Goal: Transaction & Acquisition: Purchase product/service

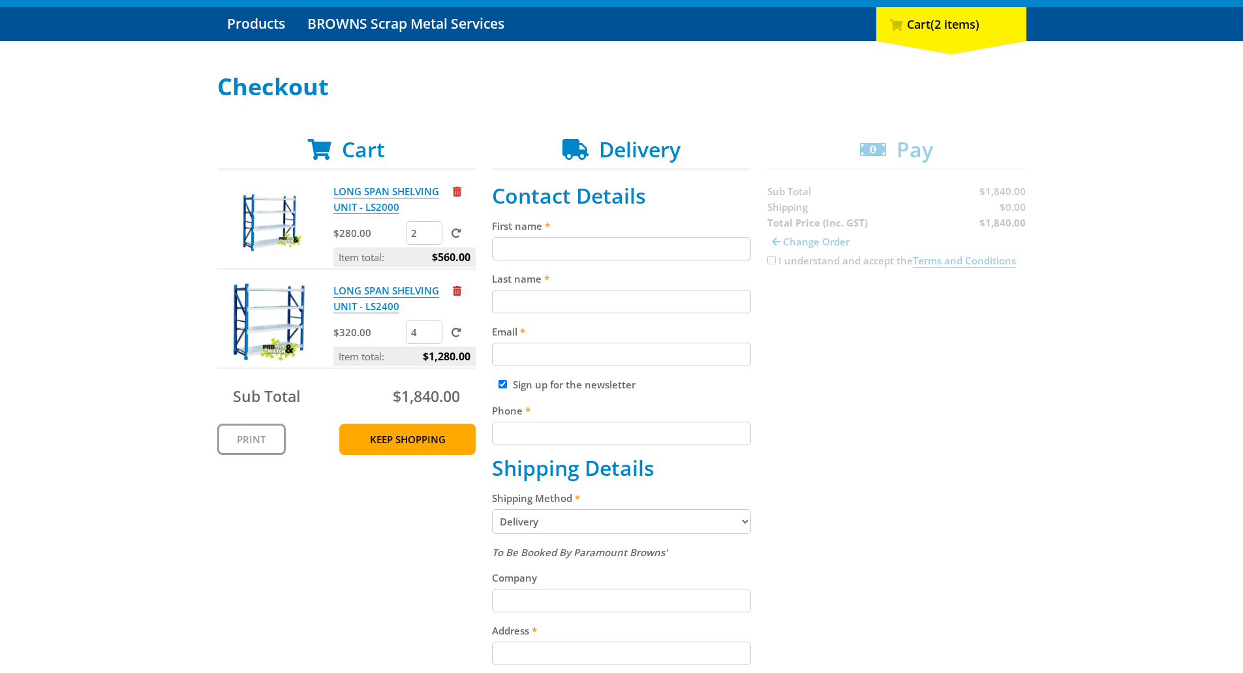
click at [972, 369] on div "Cart LONG SPAN SHELVING UNIT - LS2000 $280.00 2 Item total: $560.00 LONG SPAN S…" at bounding box center [621, 554] width 809 height 835
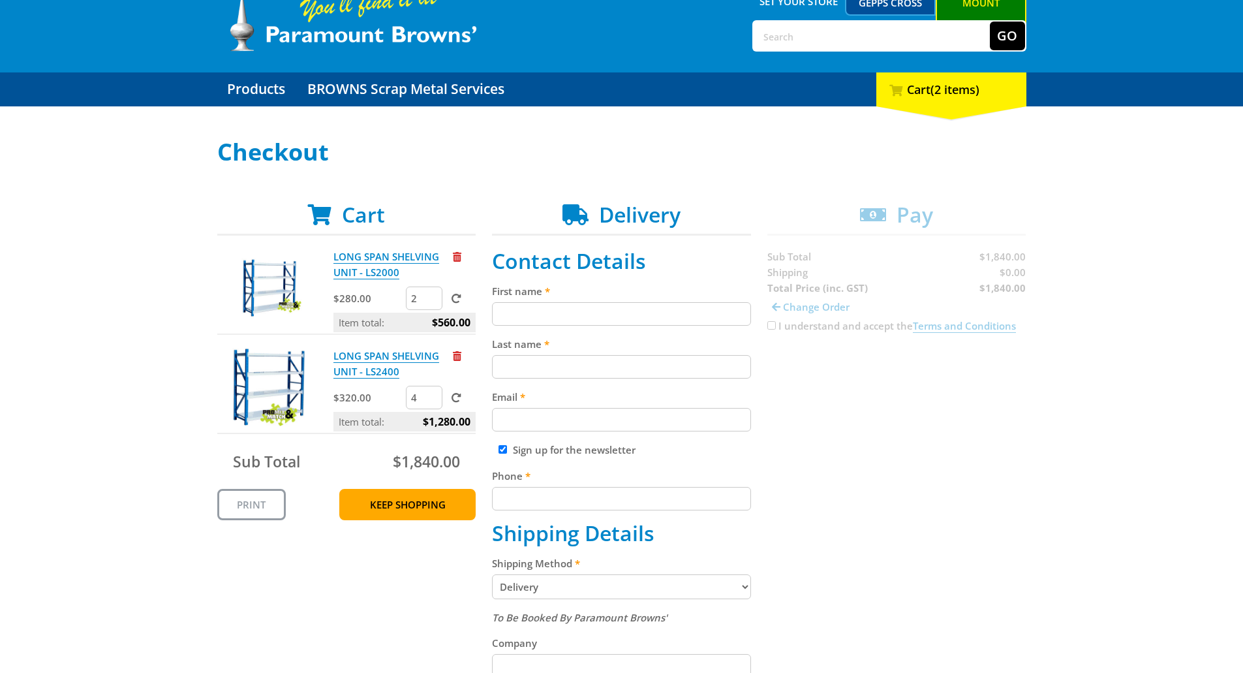
click at [1041, 374] on div "Select your Delivery Method Personal Pick up Available in 5 days Courier Pick u…" at bounding box center [621, 588] width 1243 height 898
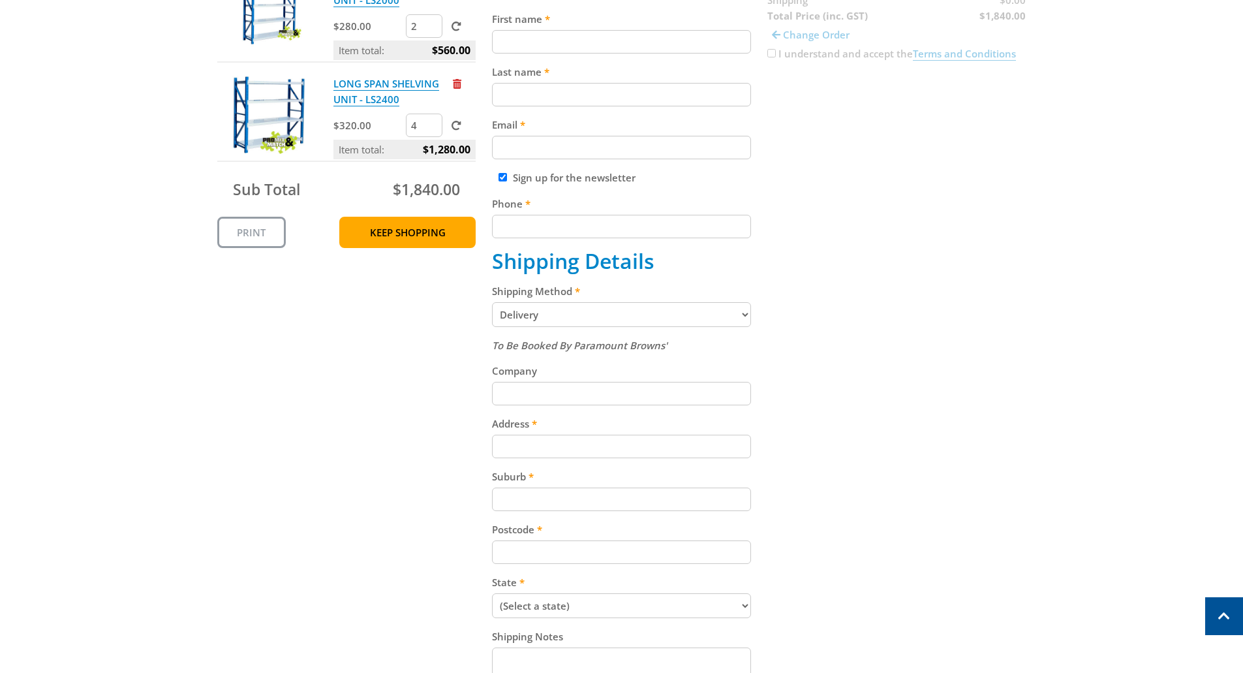
scroll to position [326, 0]
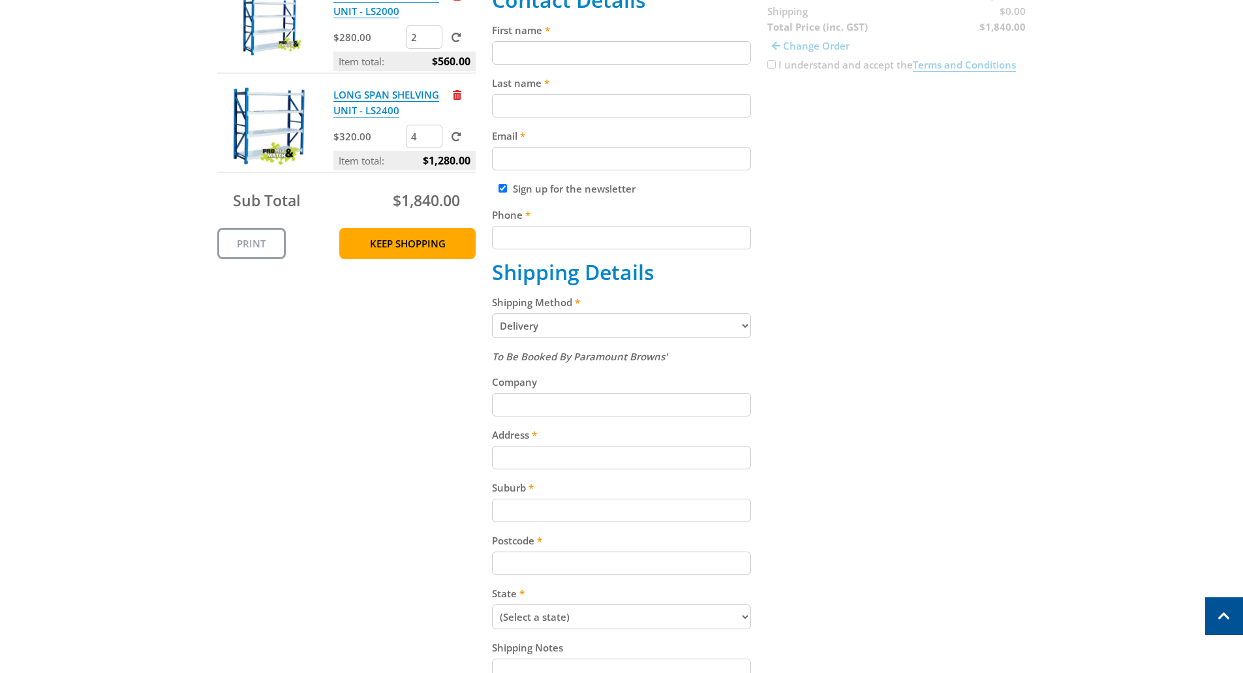
click at [589, 328] on select "Pickup from Mount Barker Delivery" at bounding box center [621, 325] width 259 height 25
click at [571, 401] on input "Company" at bounding box center [621, 404] width 259 height 23
type input "Adelaide Cemeteries"
type input "0477996011"
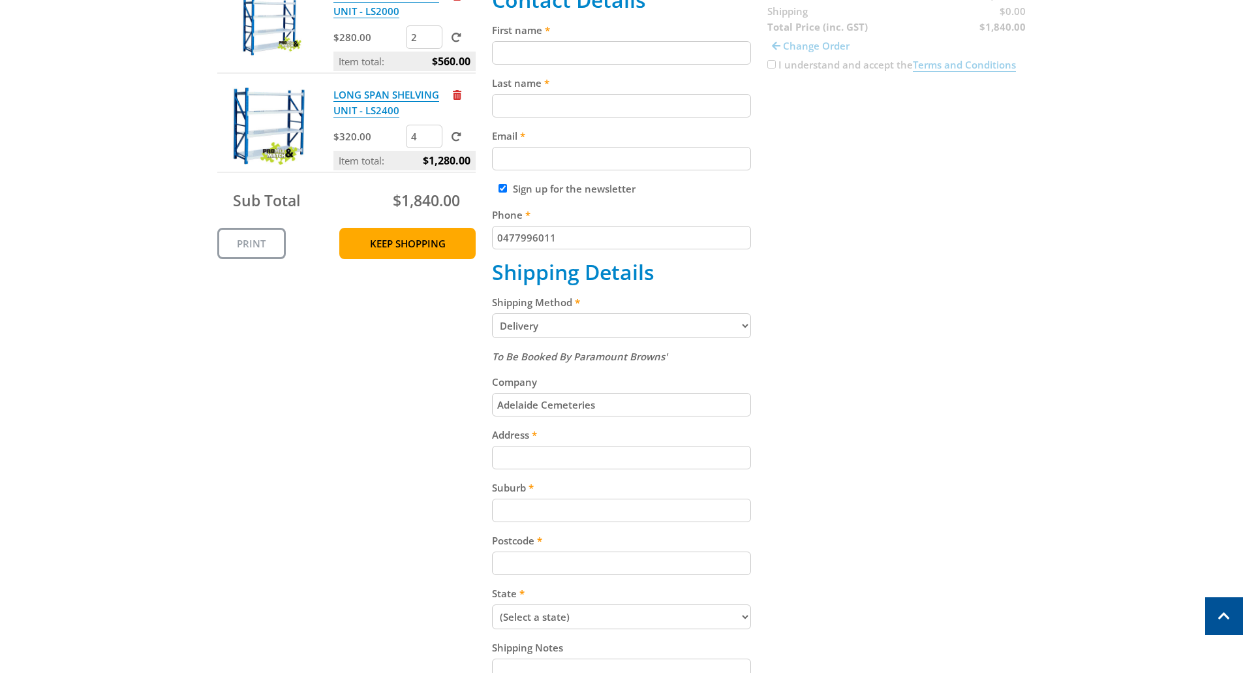
type input "Browning Street"
type input "Adelaide"
type input "5085"
select select "SA"
click at [822, 441] on div "Cart LONG SPAN SHELVING UNIT - LS2000 $280.00 2 Item total: $560.00 LONG SPAN S…" at bounding box center [621, 358] width 809 height 835
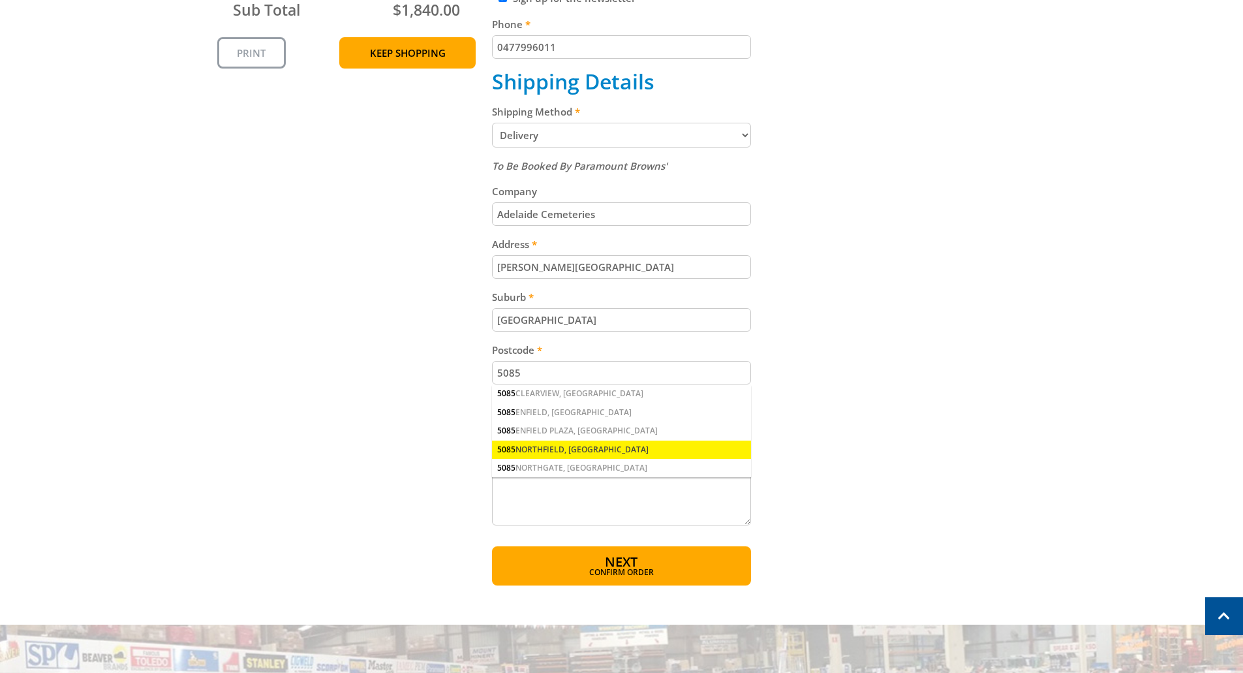
scroll to position [522, 0]
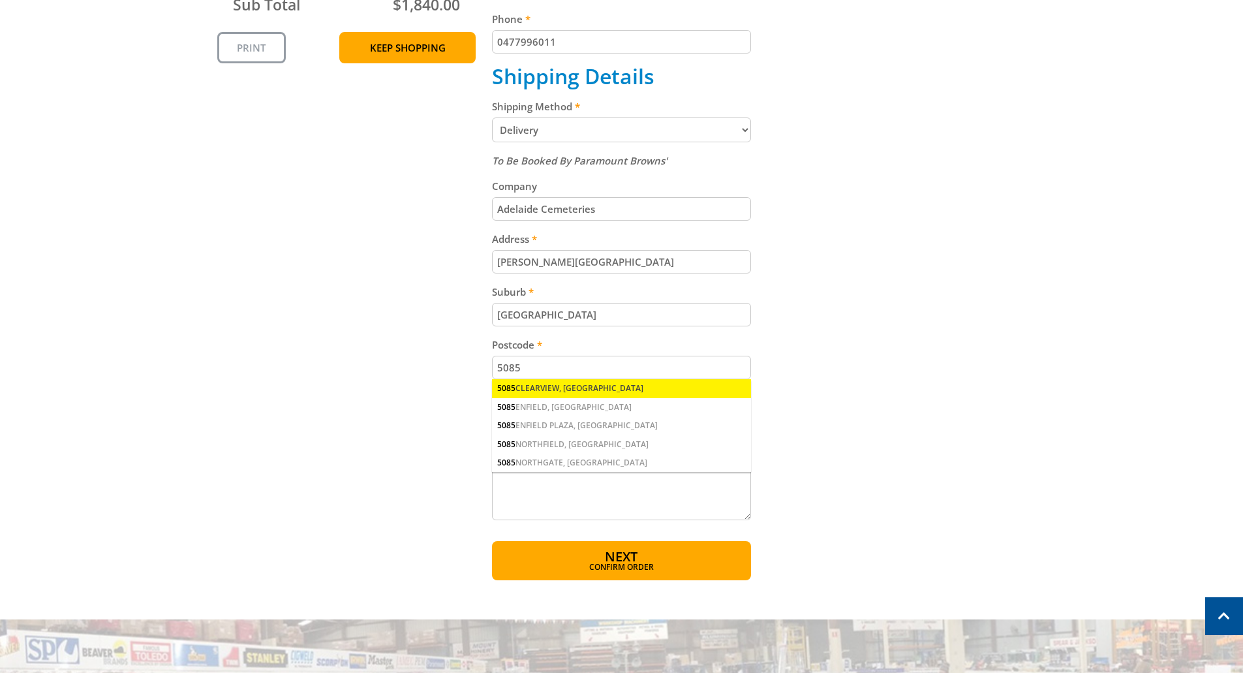
click at [599, 390] on div "5085 CLEARVIEW, SA" at bounding box center [621, 388] width 259 height 18
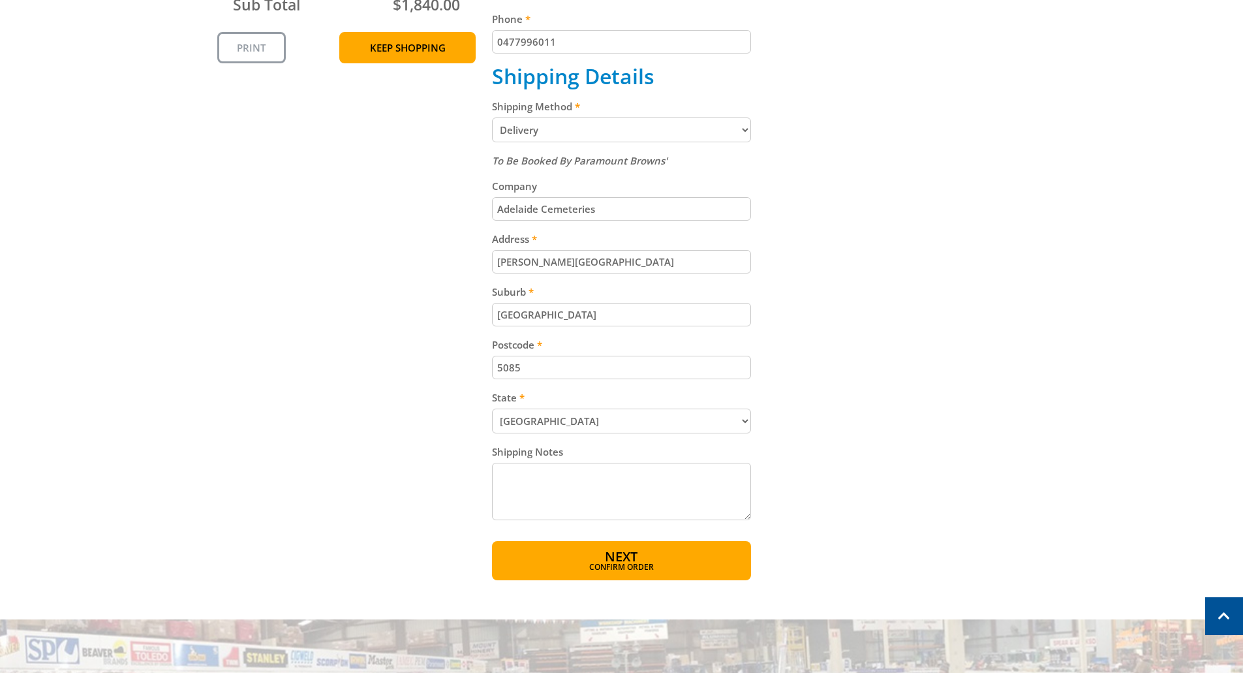
click at [589, 476] on textarea "Shipping Notes" at bounding box center [621, 491] width 259 height 57
type textarea "Delivery to work shop off browning street entrance- same as last order. call ah…"
click at [624, 558] on span "Next" at bounding box center [621, 558] width 33 height 18
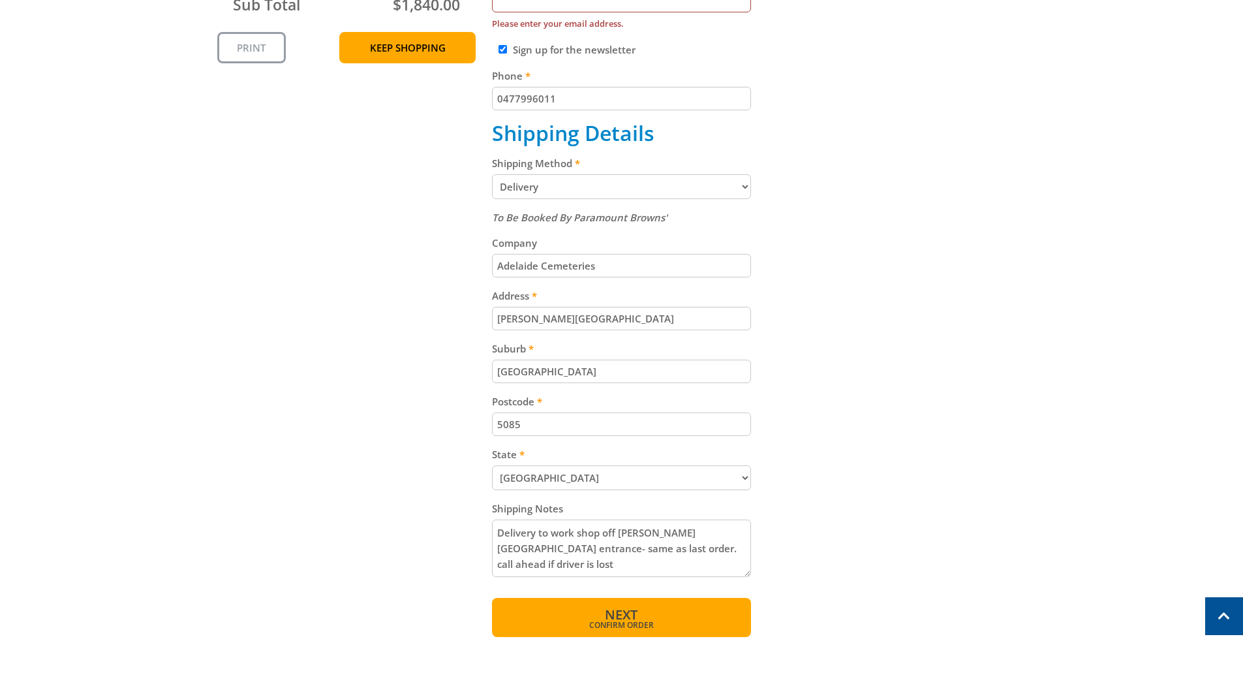
scroll to position [43, 0]
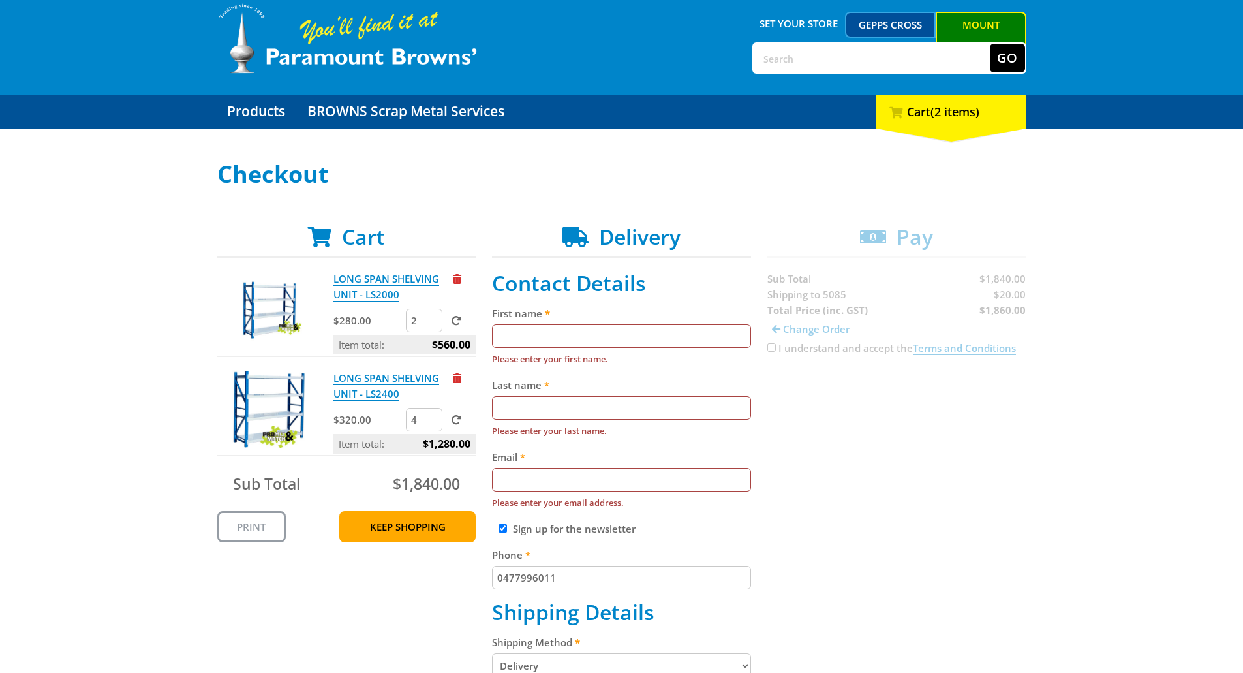
click at [694, 335] on input "First name" at bounding box center [621, 335] width 259 height 23
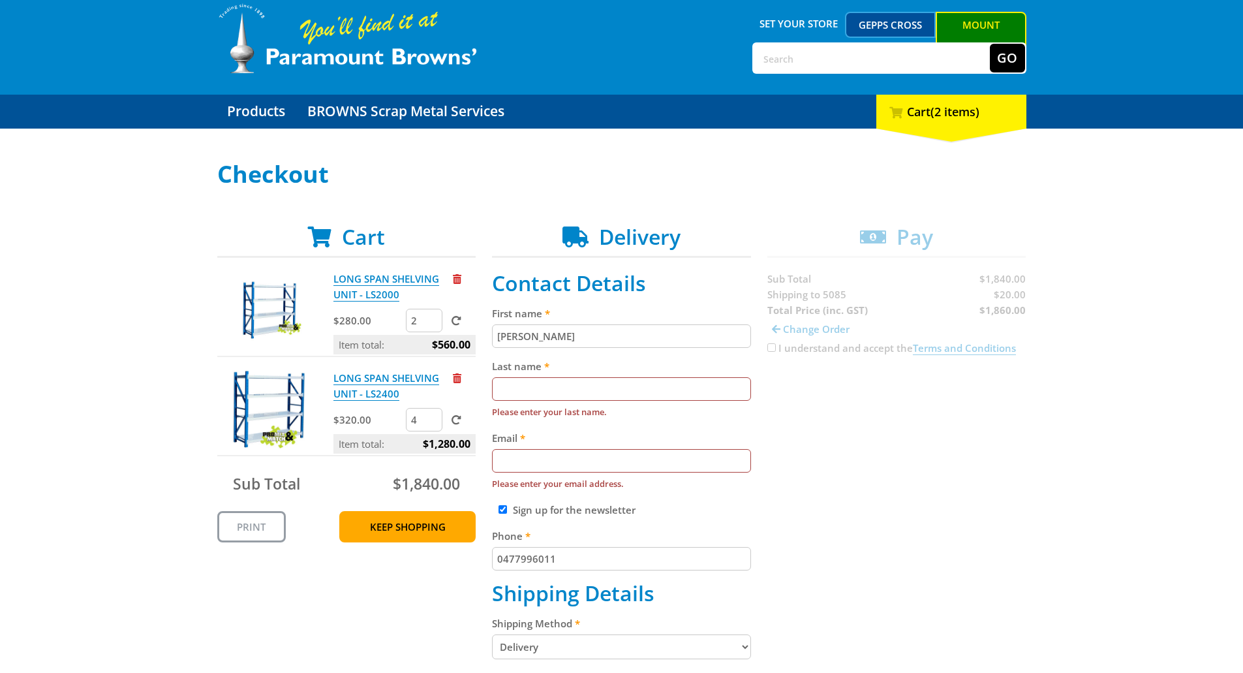
type input "Bob"
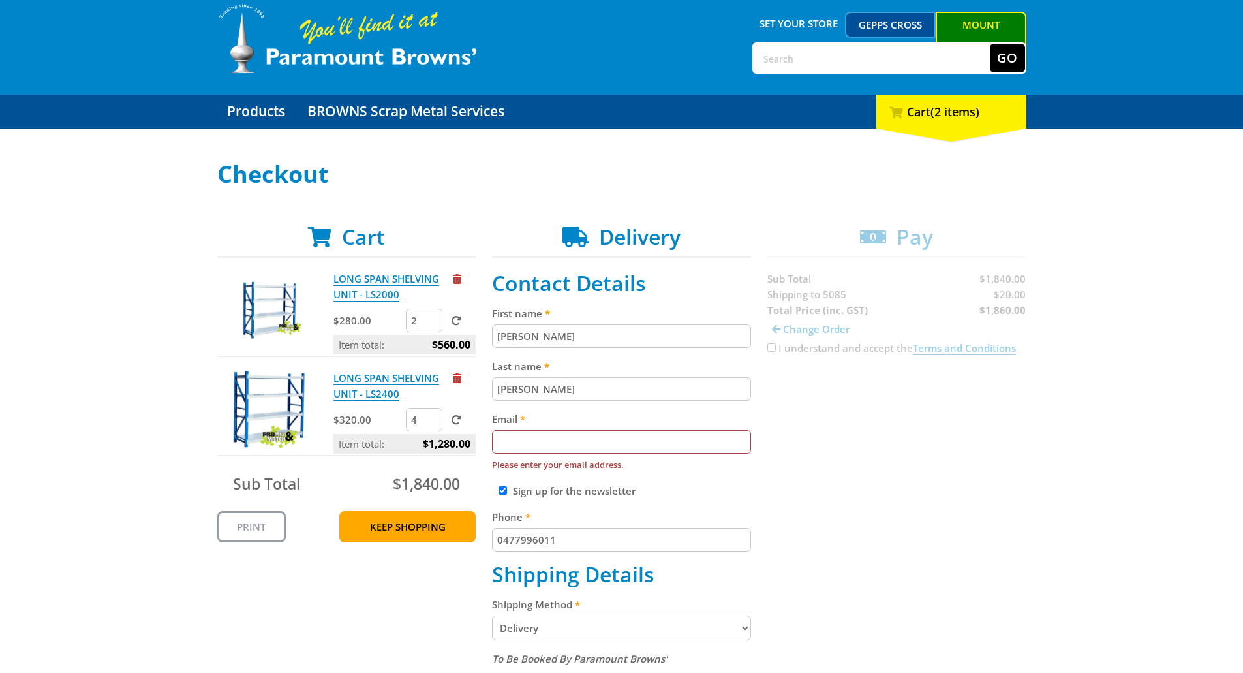
type input "Petrie"
click at [694, 433] on input "Email" at bounding box center [621, 441] width 259 height 23
click at [855, 456] on div "Cart LONG SPAN SHELVING UNIT - LS2000 $280.00 2 Item total: $560.00 LONG SPAN S…" at bounding box center [621, 652] width 809 height 854
click at [703, 450] on input "bob.Petrie@aca.sa.gov.au" at bounding box center [621, 441] width 259 height 23
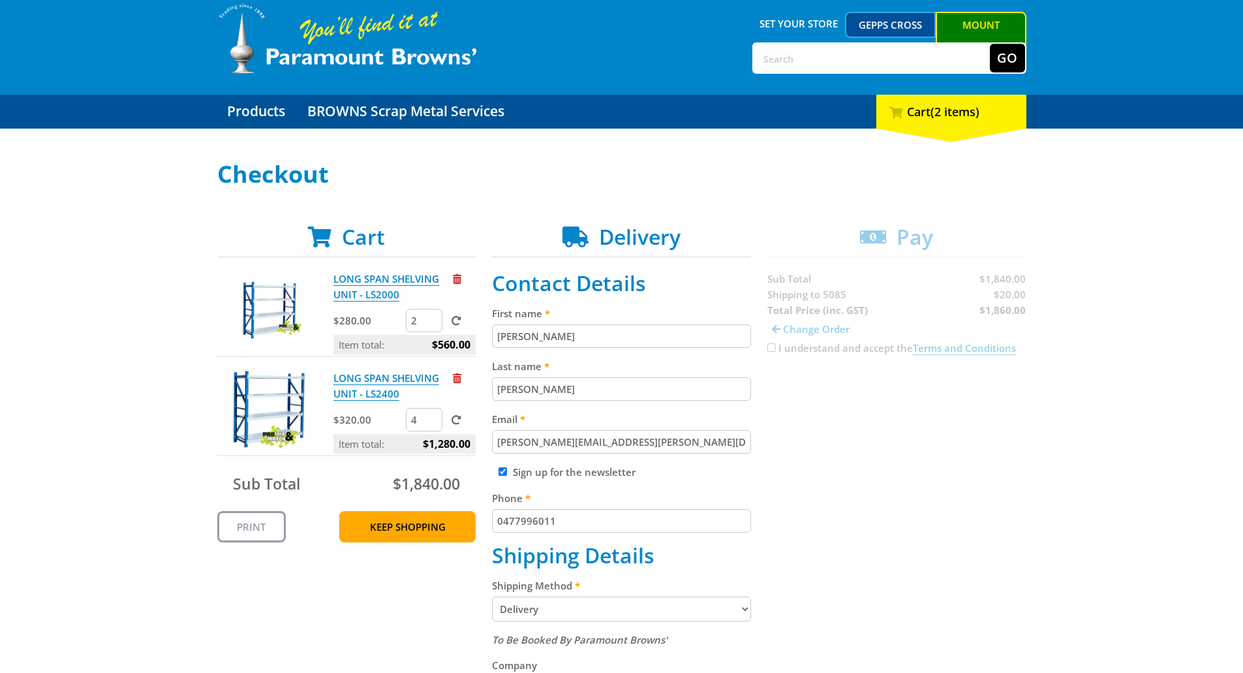
type input "bob.Petrie@aca.sa.gov.au"
click at [842, 473] on div "Cart LONG SPAN SHELVING UNIT - LS2000 $280.00 2 Item total: $560.00 LONG SPAN S…" at bounding box center [621, 642] width 809 height 835
click at [503, 471] on input "Sign up for the newsletter" at bounding box center [503, 471] width 8 height 8
checkbox input "false"
click at [885, 479] on div "Cart LONG SPAN SHELVING UNIT - LS2000 $280.00 2 Item total: $560.00 LONG SPAN S…" at bounding box center [621, 642] width 809 height 835
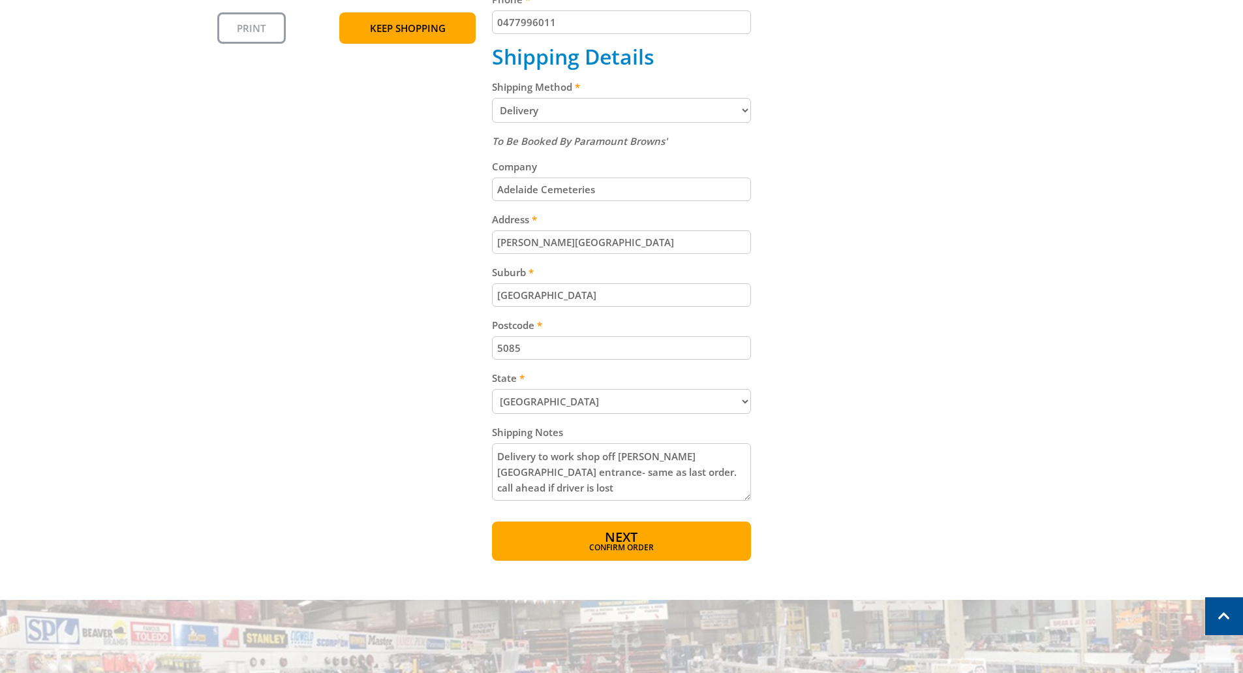
scroll to position [565, 0]
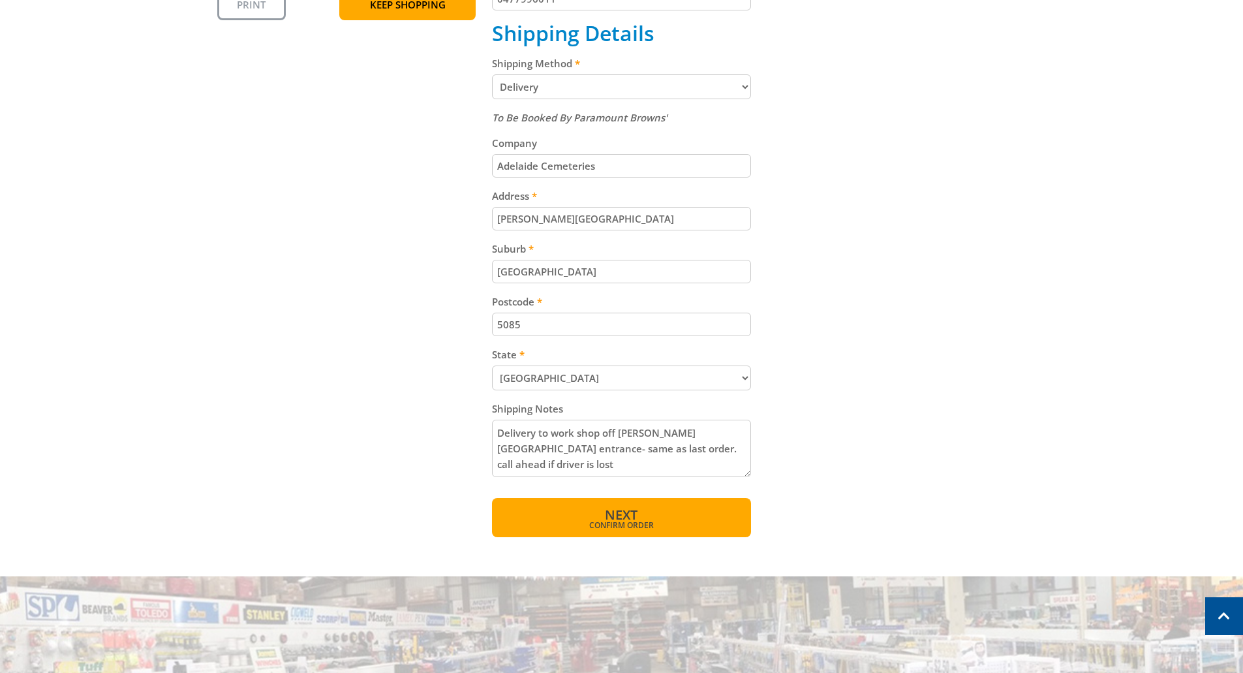
click at [655, 514] on button "Next Confirm order" at bounding box center [621, 517] width 259 height 39
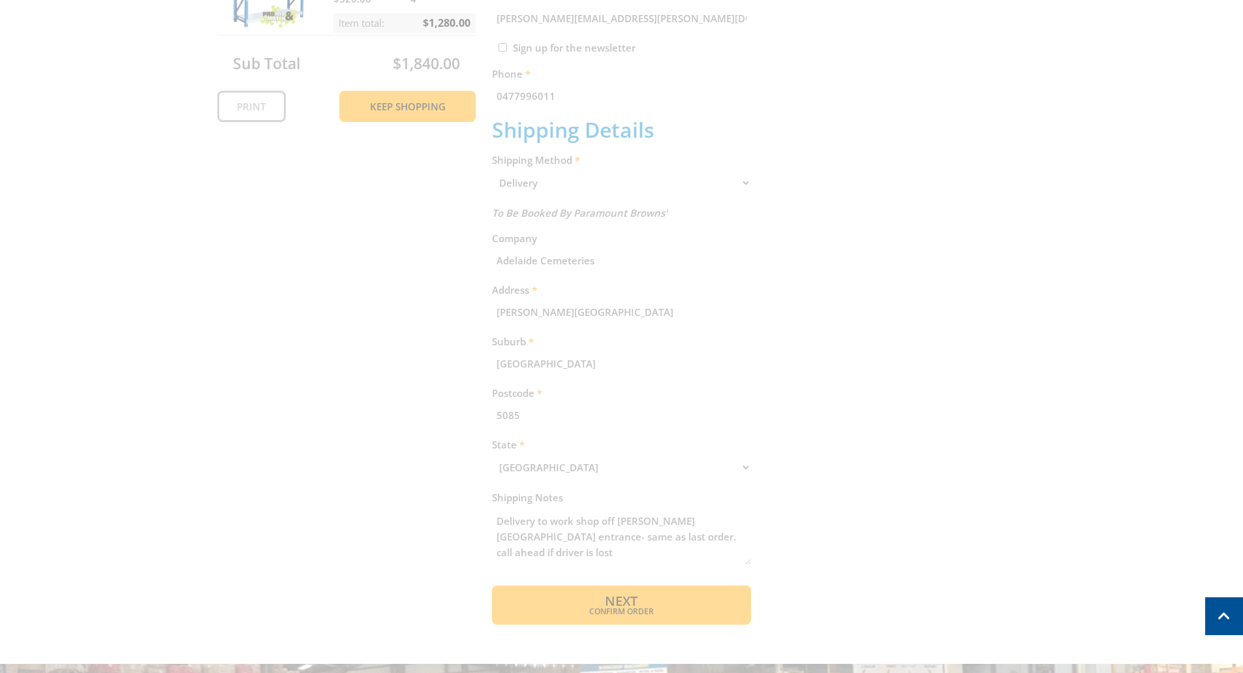
scroll to position [137, 0]
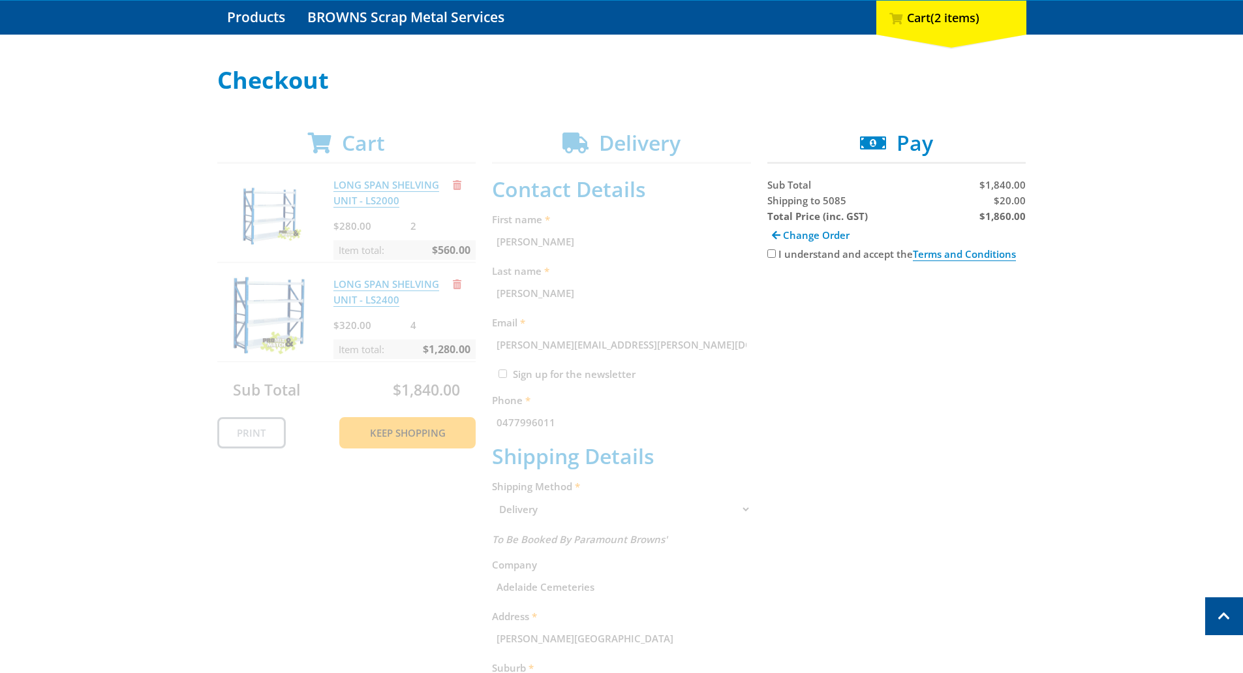
click at [771, 254] on input "I understand and accept the Terms and Conditions" at bounding box center [771, 253] width 8 height 8
checkbox input "true"
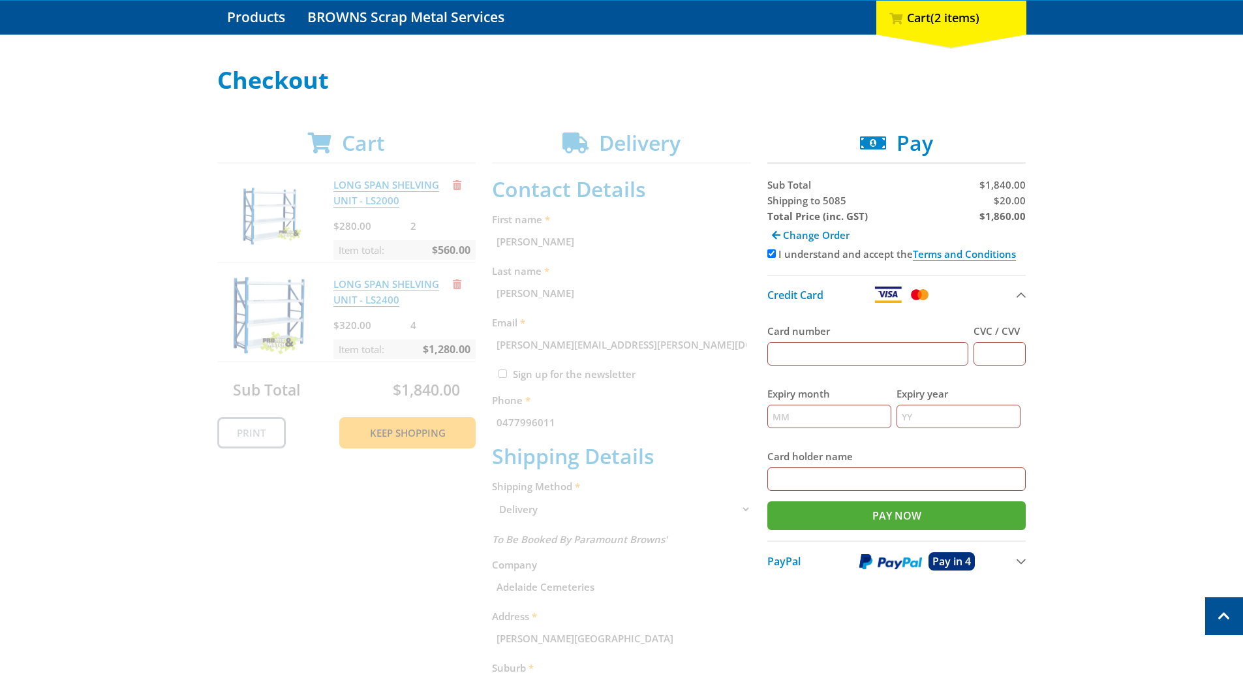
click at [878, 342] on input "Card number" at bounding box center [868, 353] width 202 height 23
type input "4715149922981140"
click at [999, 347] on input "CVC / CVV" at bounding box center [1000, 353] width 52 height 23
type input "840"
click at [827, 414] on input "Expiry month" at bounding box center [829, 416] width 124 height 23
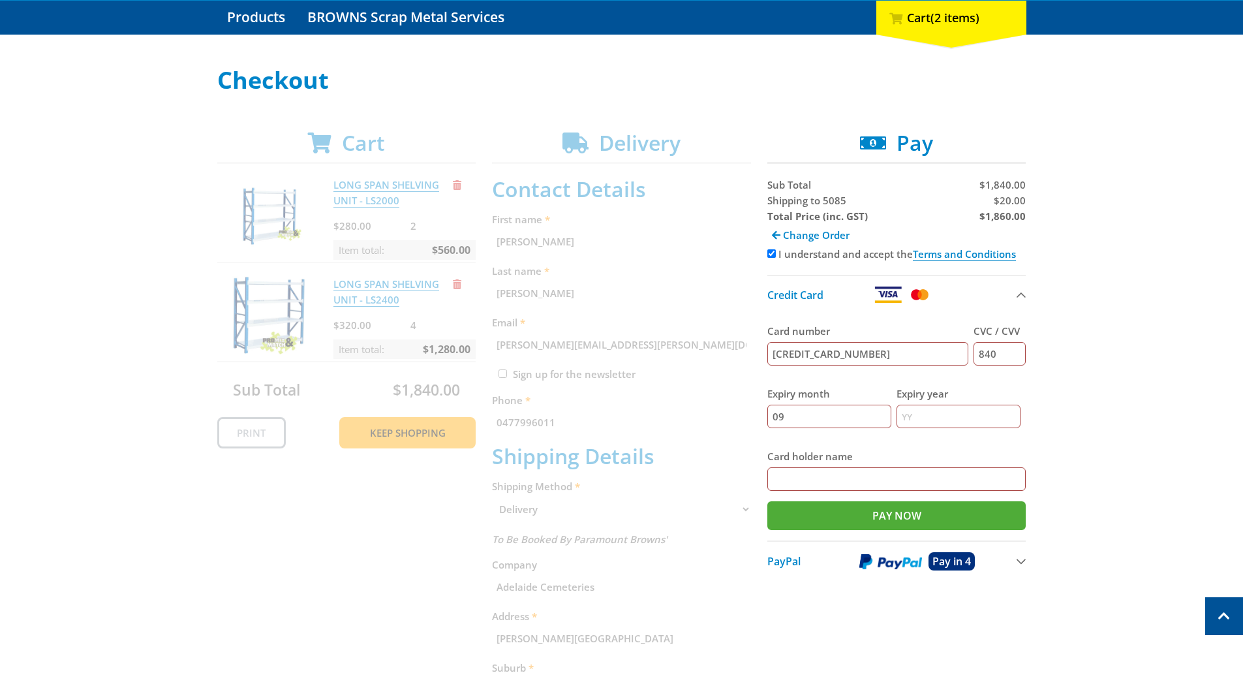
type input "09"
click at [957, 409] on input "Expiry year" at bounding box center [959, 416] width 124 height 23
type input "27"
click at [941, 476] on input "Card holder name" at bounding box center [896, 478] width 259 height 23
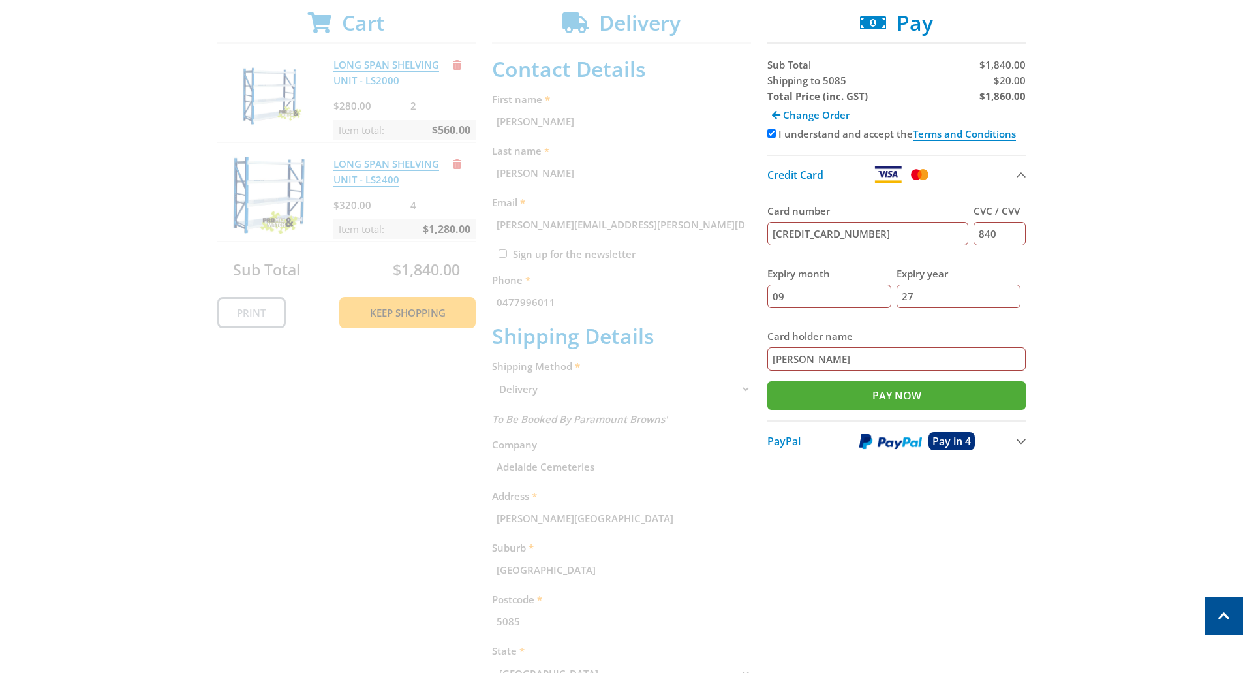
scroll to position [268, 0]
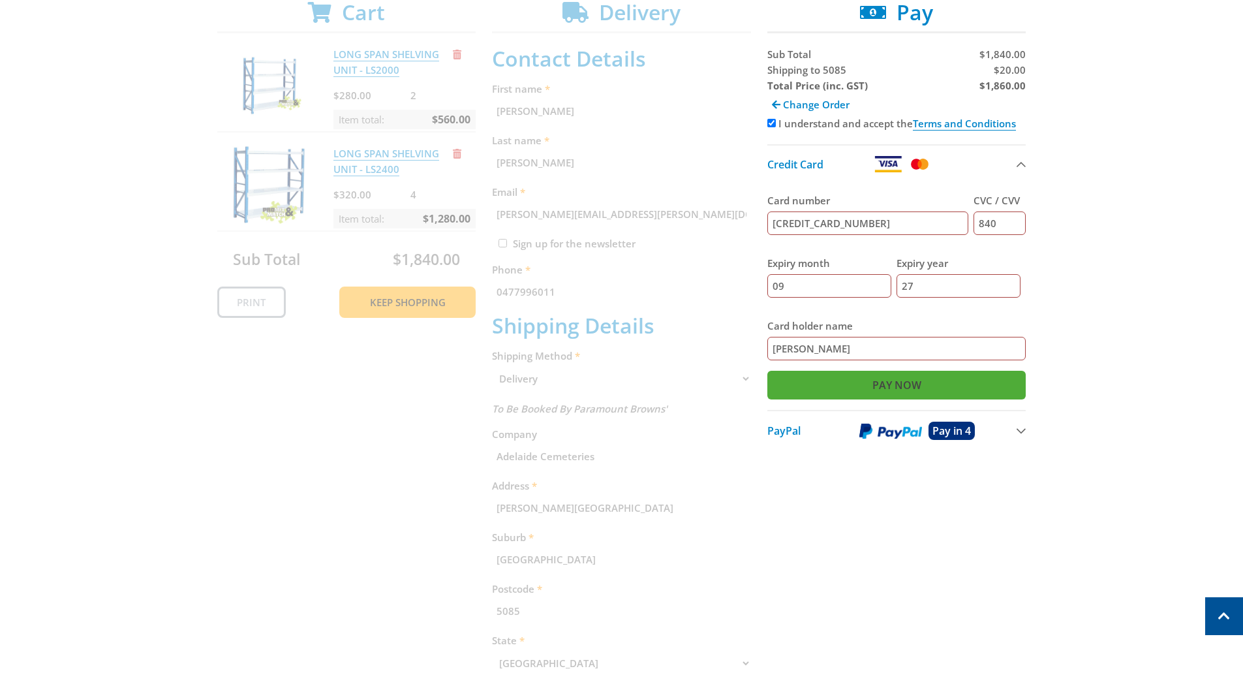
type input "Darin Harris"
click at [912, 390] on input "Pay Now" at bounding box center [896, 385] width 259 height 29
type input "Paying..."
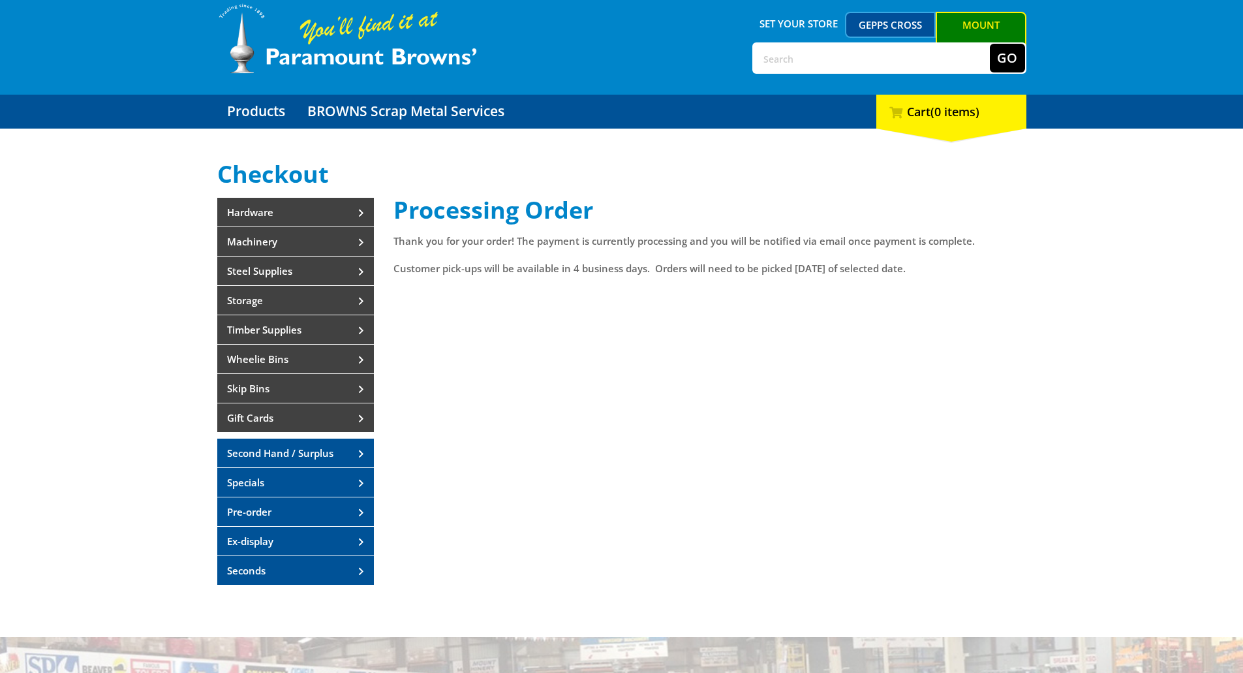
scroll to position [65, 0]
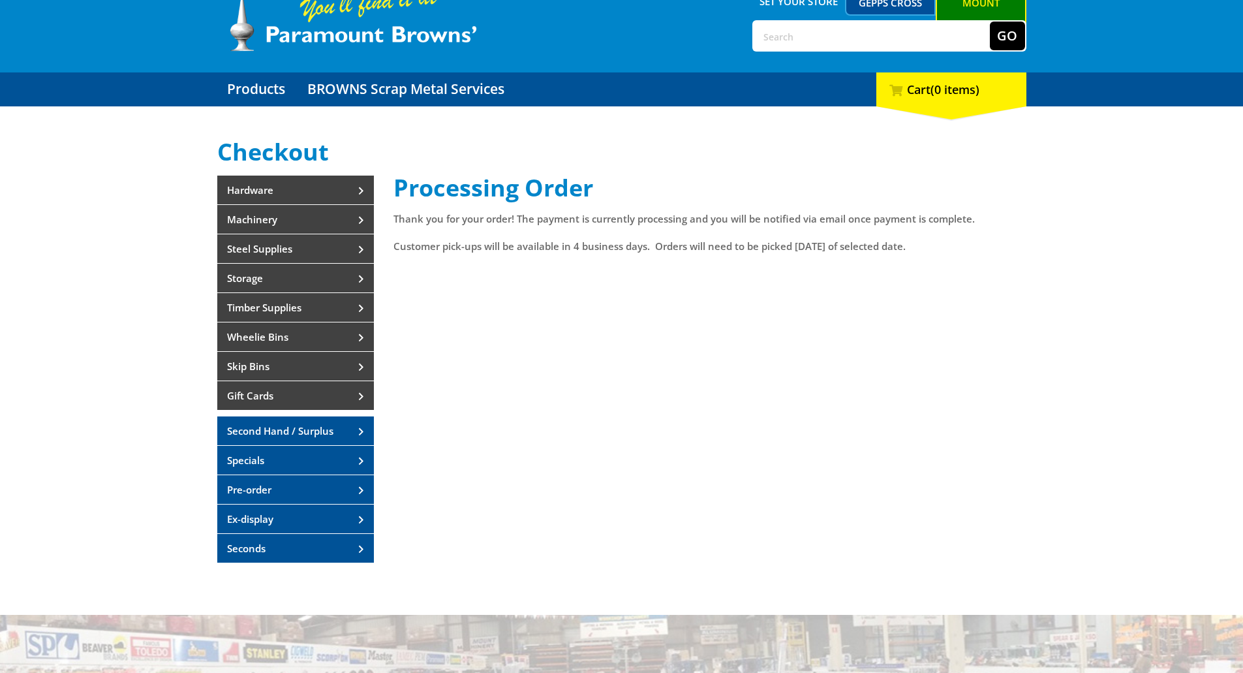
click at [831, 320] on div "Processing Order Thank you for your order! The payment is currently processing …" at bounding box center [710, 375] width 633 height 401
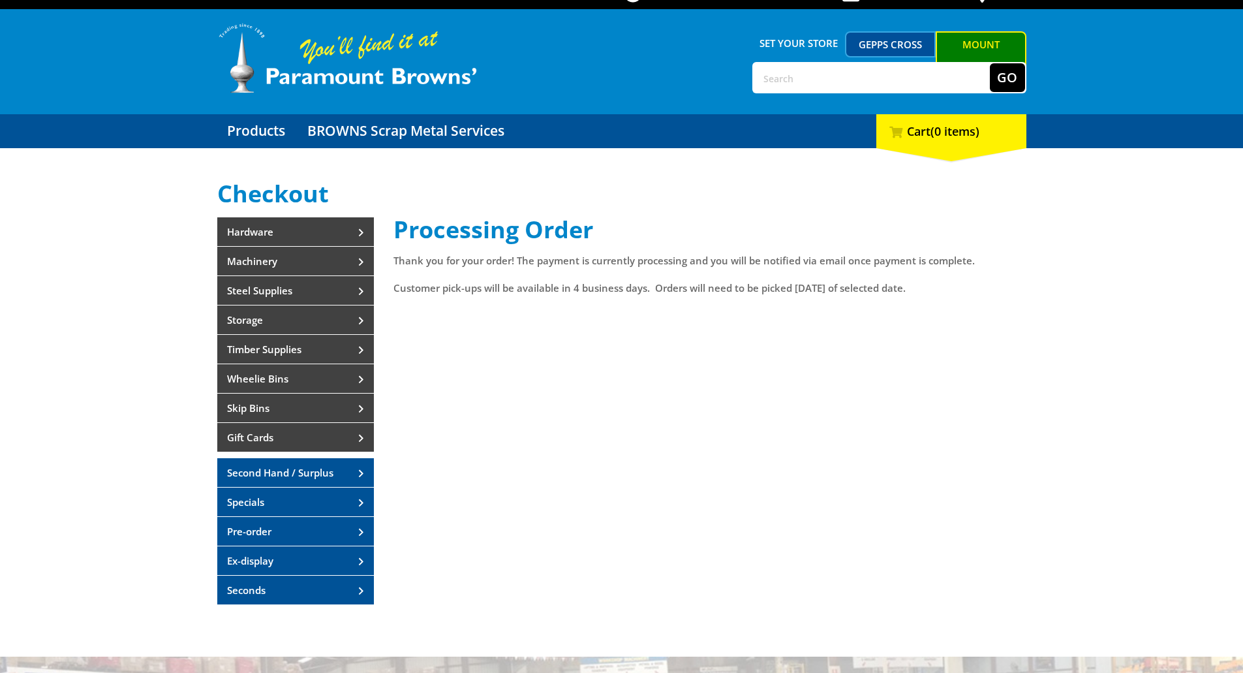
scroll to position [0, 0]
